Goal: Information Seeking & Learning: Check status

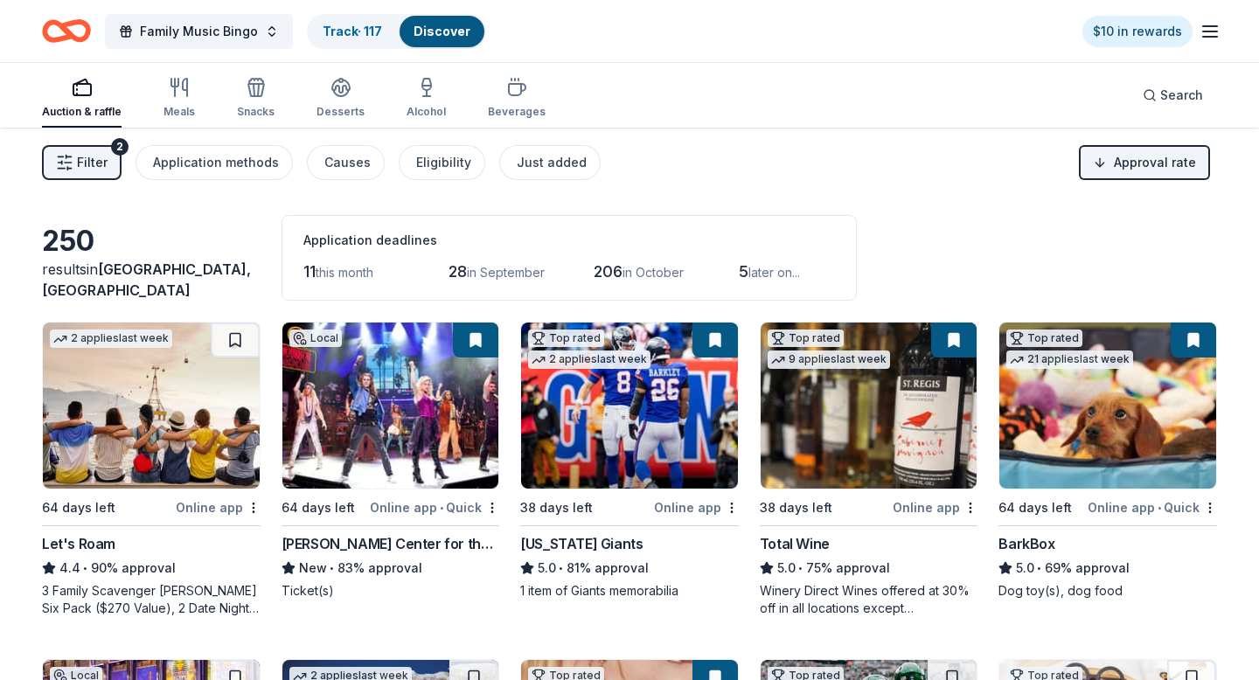
click at [356, 25] on link "Track · 117" at bounding box center [352, 31] width 59 height 15
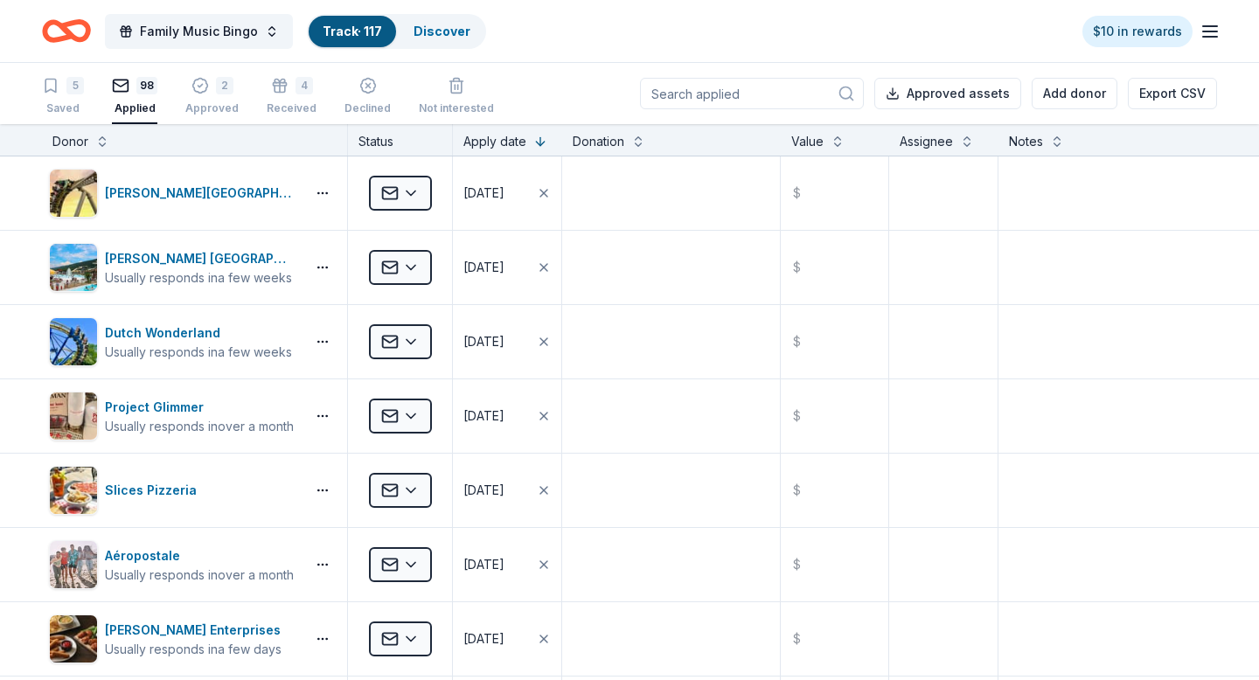
click at [109, 139] on div "Donor" at bounding box center [194, 141] width 284 height 21
click at [102, 139] on button at bounding box center [102, 139] width 14 height 17
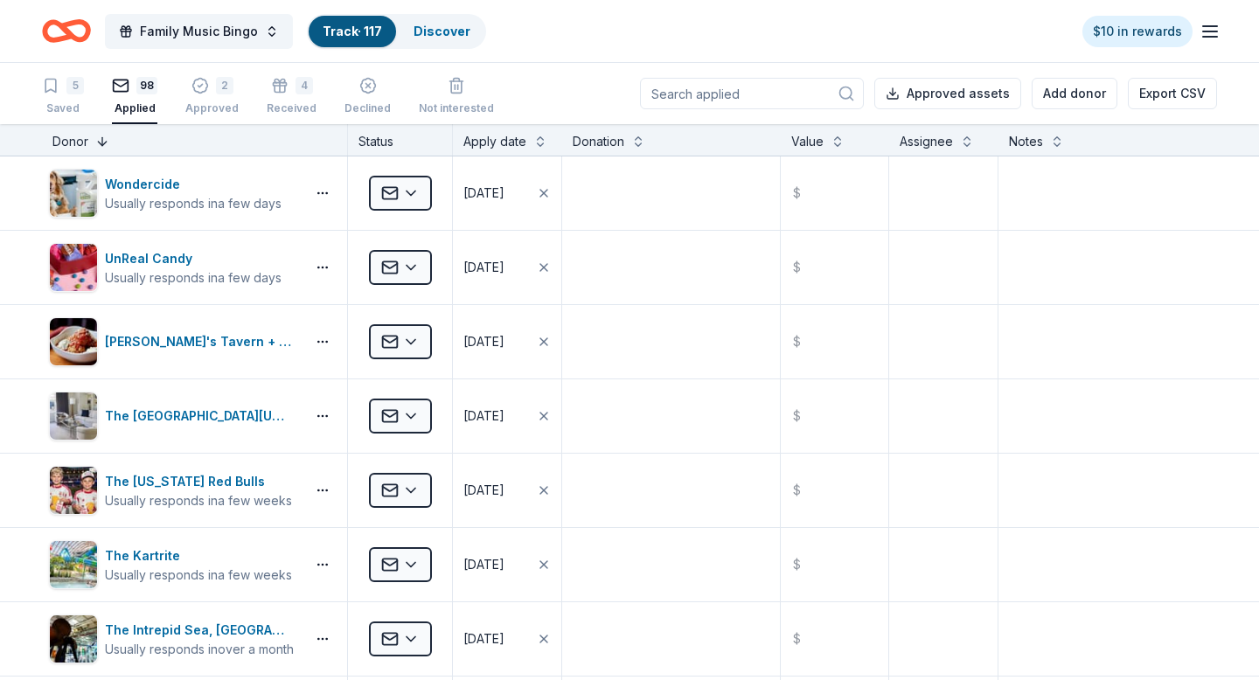
click at [103, 141] on button at bounding box center [102, 139] width 14 height 17
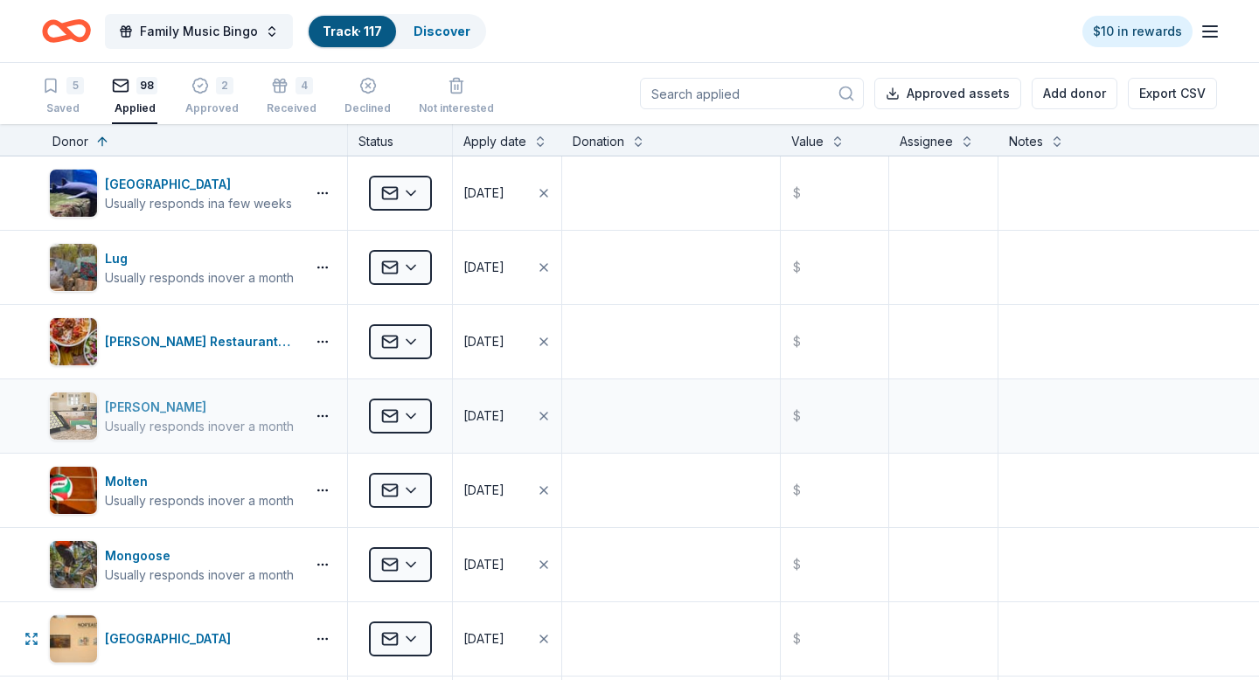
scroll to position [3831, 0]
